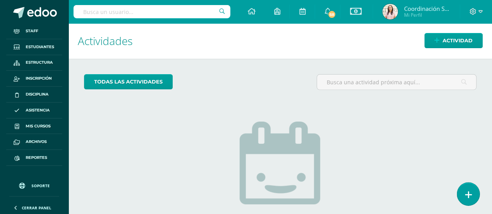
click at [463, 201] on link at bounding box center [468, 194] width 22 height 23
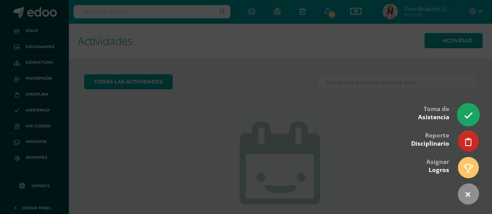
click at [464, 119] on icon at bounding box center [467, 115] width 9 height 9
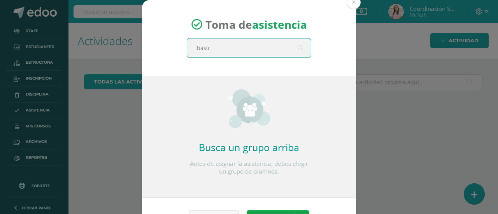
type input "basico"
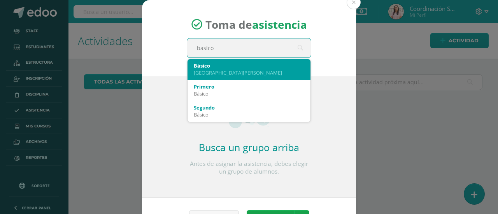
click at [264, 67] on div "Básico" at bounding box center [249, 65] width 110 height 7
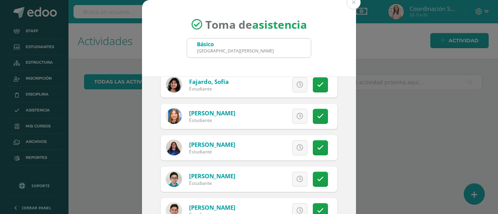
scroll to position [280, 0]
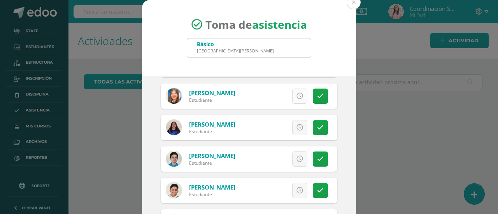
click at [293, 100] on link at bounding box center [299, 96] width 15 height 15
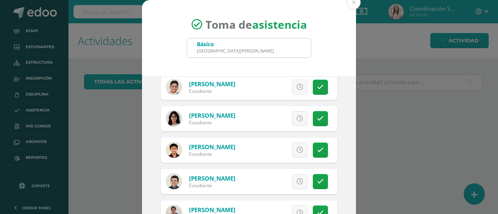
scroll to position [384, 0]
click at [296, 147] on icon at bounding box center [299, 150] width 7 height 7
click at [292, 176] on link at bounding box center [299, 181] width 15 height 15
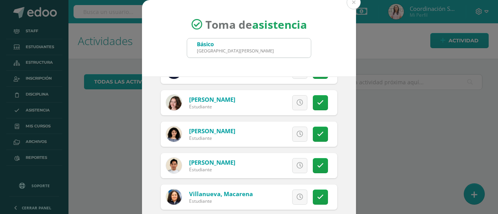
scroll to position [79, 0]
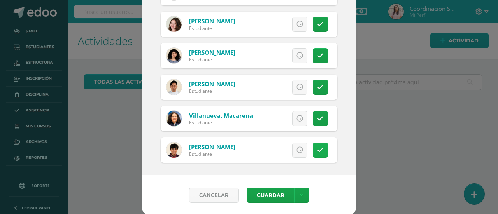
click at [318, 147] on link at bounding box center [320, 150] width 15 height 15
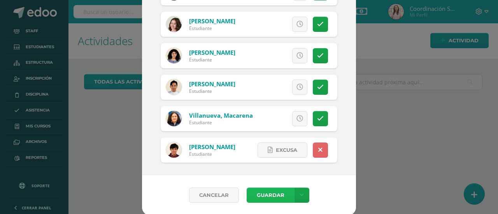
click at [271, 192] on button "Guardar" at bounding box center [269, 195] width 47 height 15
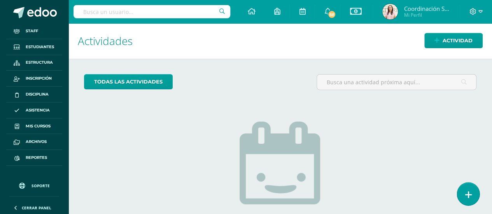
click at [466, 199] on icon at bounding box center [467, 194] width 7 height 9
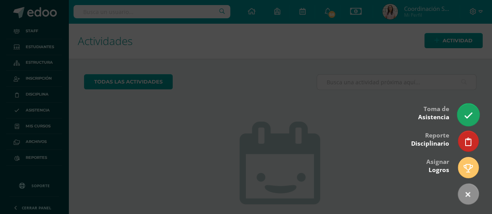
click at [469, 121] on link at bounding box center [468, 114] width 22 height 23
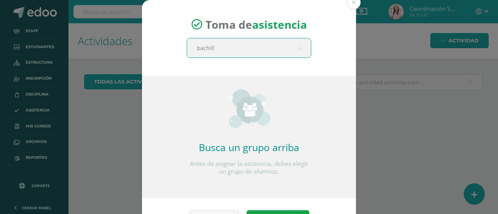
type input "bachille"
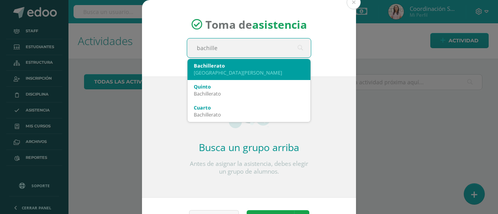
click at [274, 70] on div "[GEOGRAPHIC_DATA][PERSON_NAME]" at bounding box center [249, 72] width 110 height 7
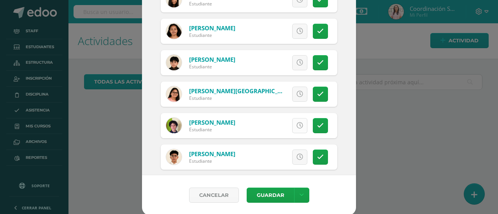
scroll to position [637, 0]
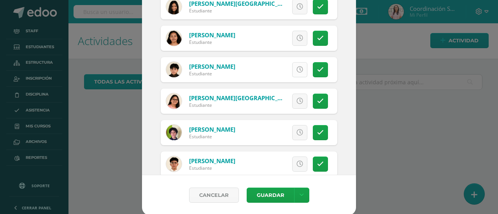
click at [296, 68] on icon at bounding box center [299, 69] width 7 height 7
click at [265, 191] on button "Guardar" at bounding box center [269, 195] width 47 height 15
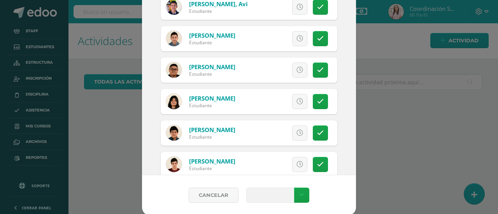
scroll to position [109, 0]
